Goal: Go to known website: Access a specific website the user already knows

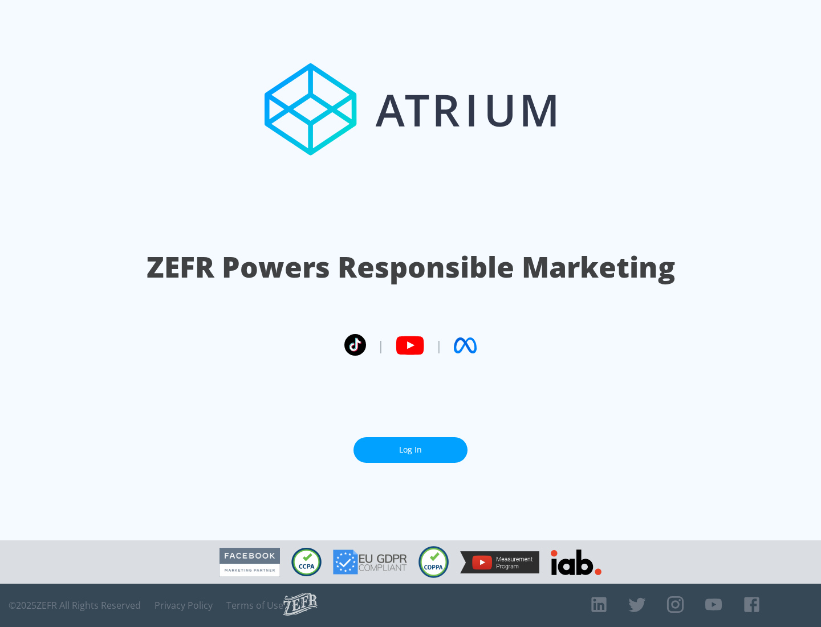
click at [411, 450] on link "Log In" at bounding box center [411, 450] width 114 height 26
